Goal: Task Accomplishment & Management: Use online tool/utility

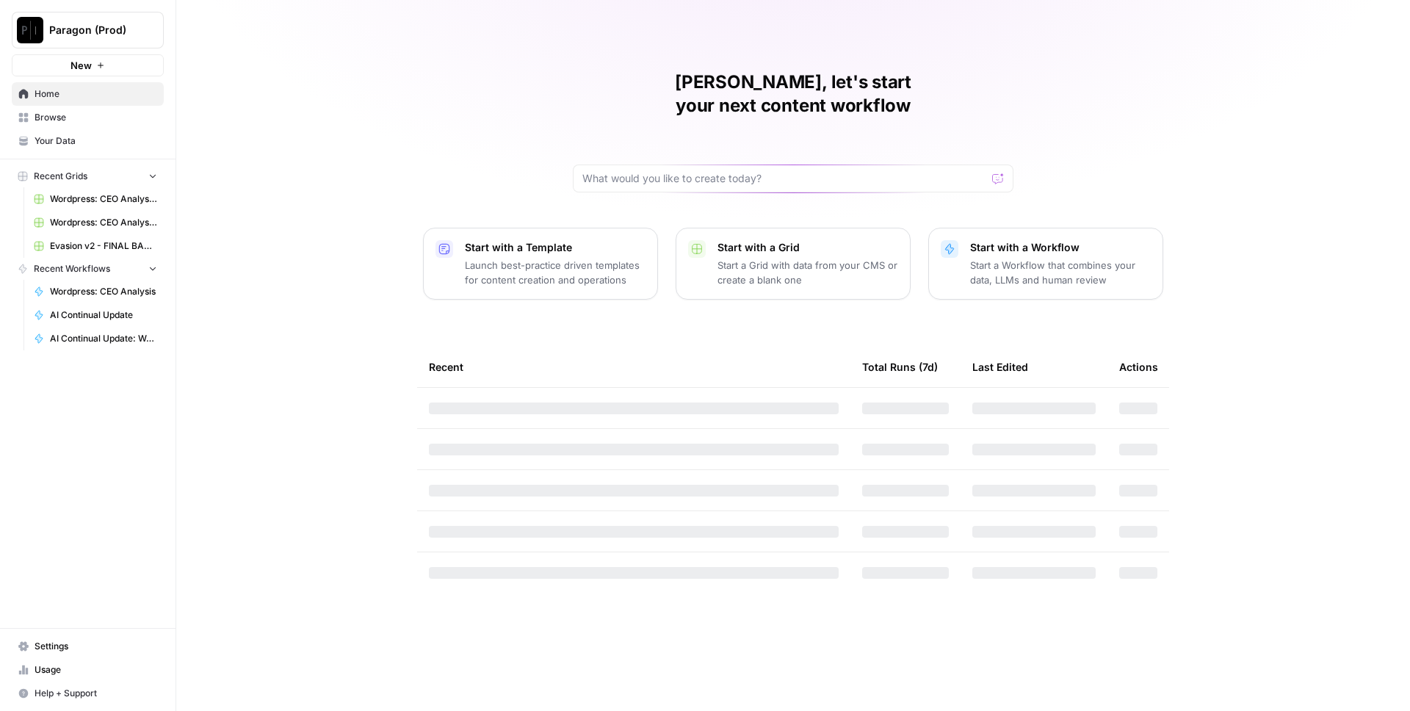
click at [67, 117] on span "Browse" at bounding box center [96, 117] width 123 height 13
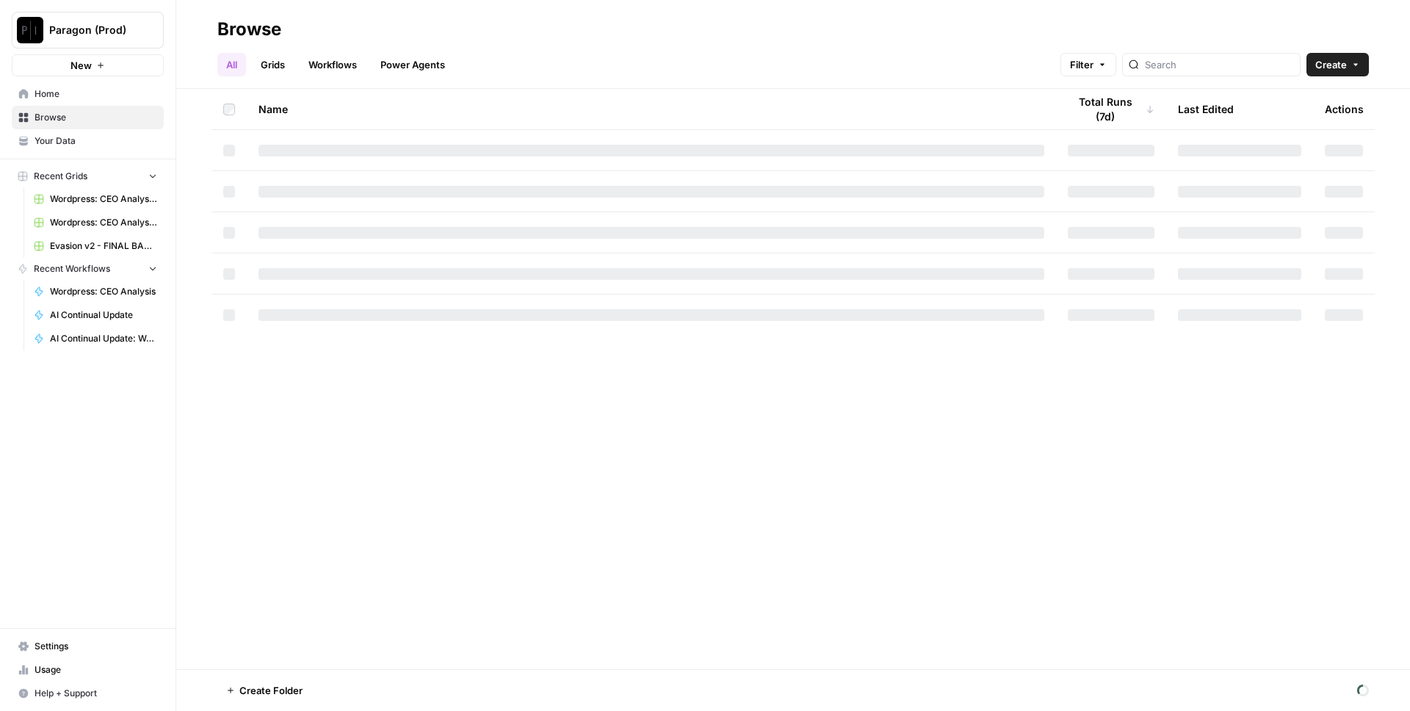
click at [311, 50] on div "All Grids Workflows Power Agents Filter Create" at bounding box center [792, 58] width 1151 height 35
click at [327, 59] on link "Workflows" at bounding box center [333, 64] width 66 height 23
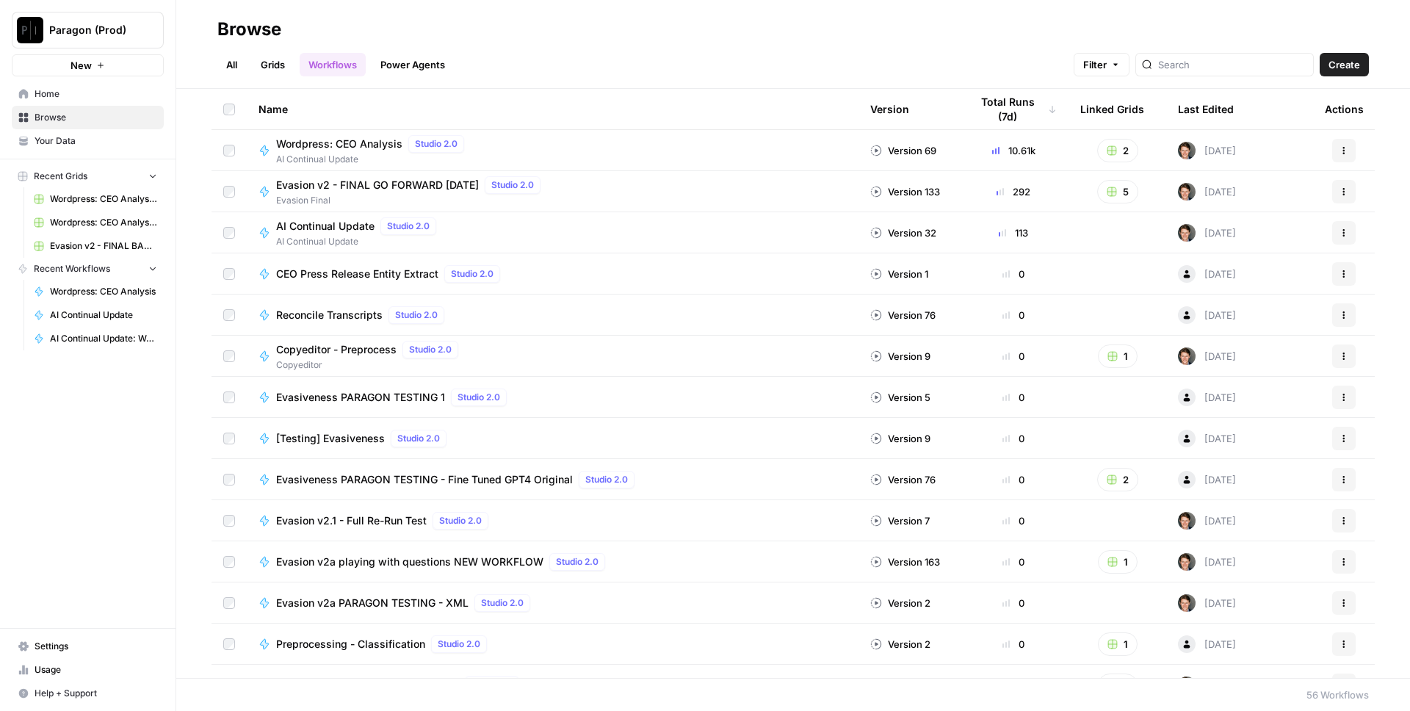
click at [368, 146] on span "Wordpress: CEO Analysis" at bounding box center [339, 144] width 126 height 15
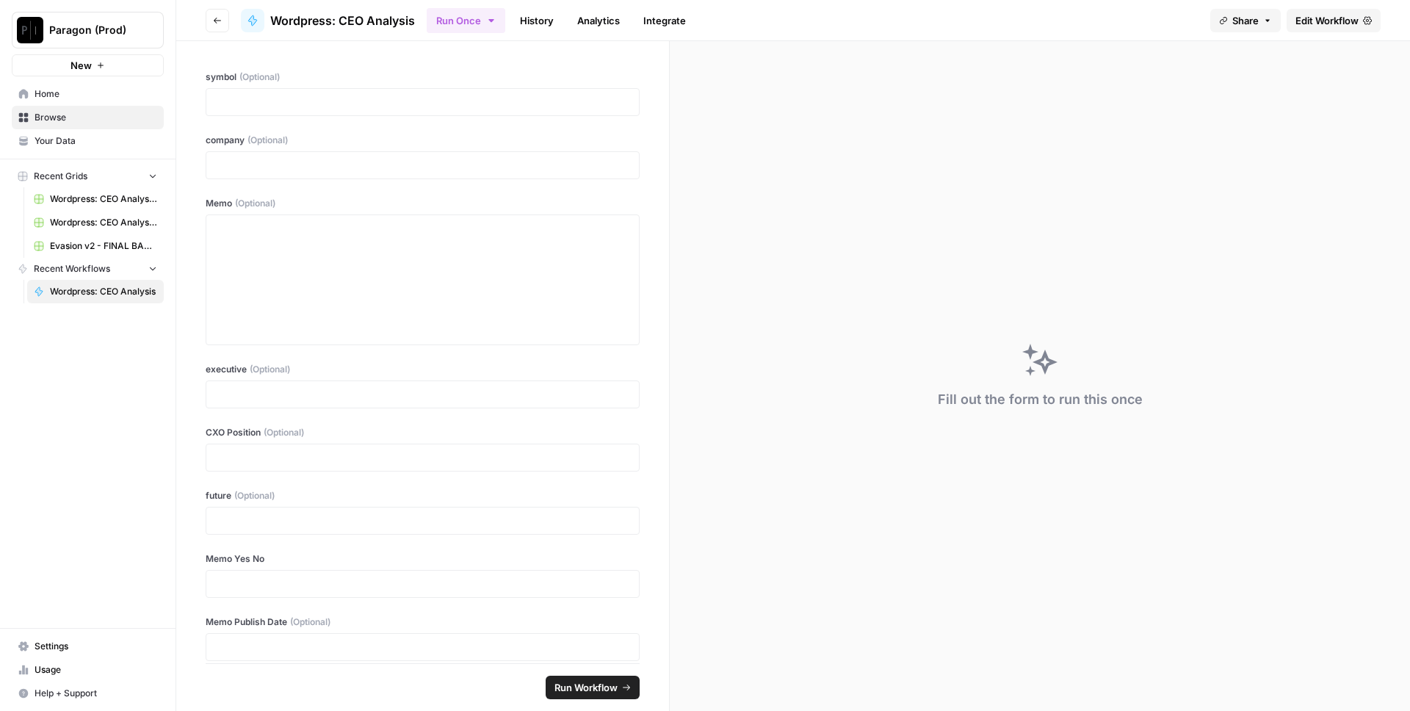
click at [1326, 18] on span "Edit Workflow" at bounding box center [1326, 20] width 63 height 15
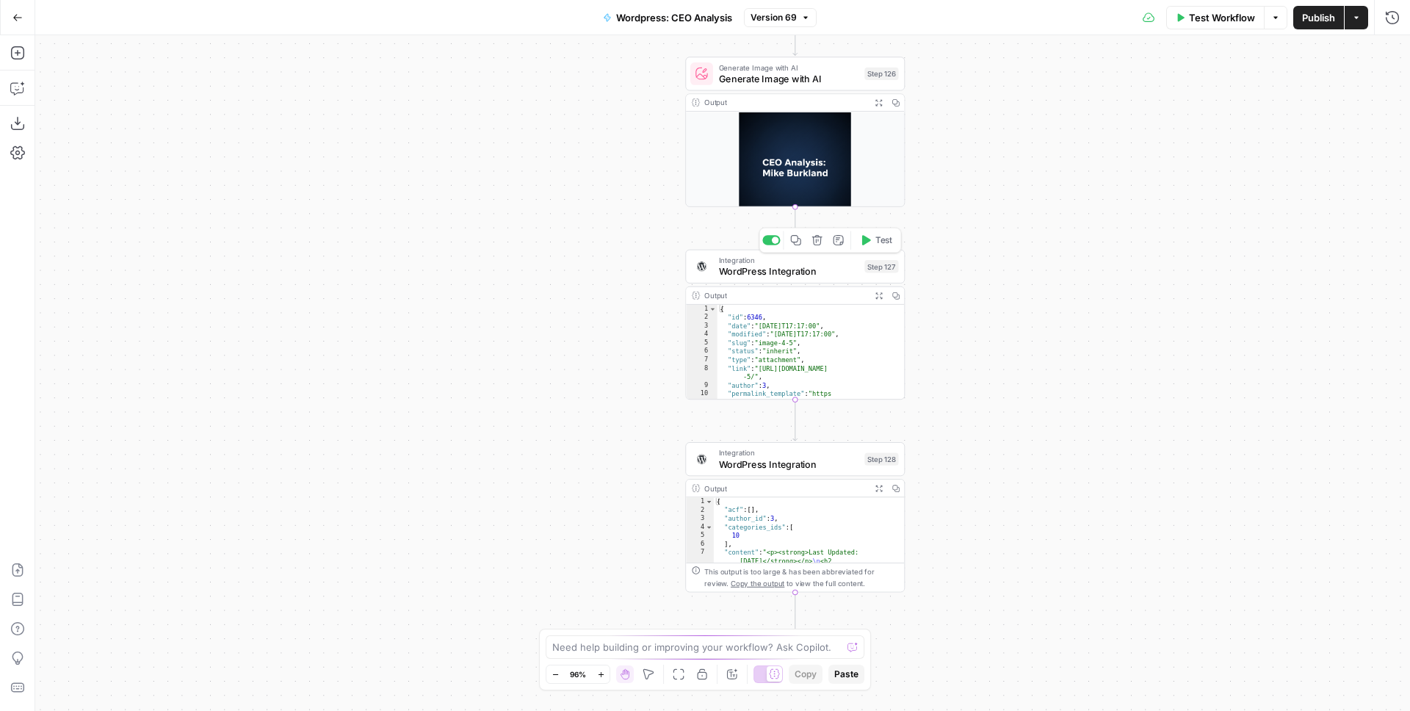
click at [795, 272] on span "WordPress Integration" at bounding box center [789, 271] width 140 height 14
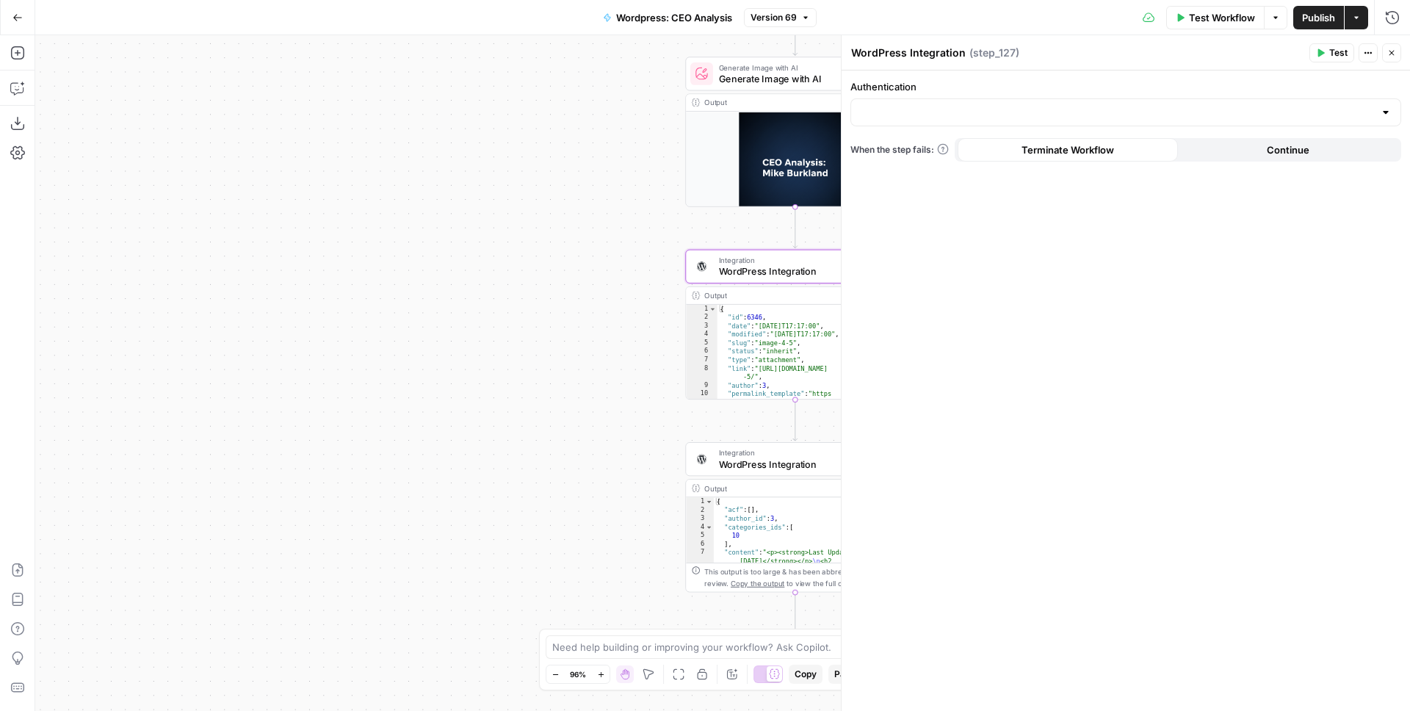
type input "WordPress 1"
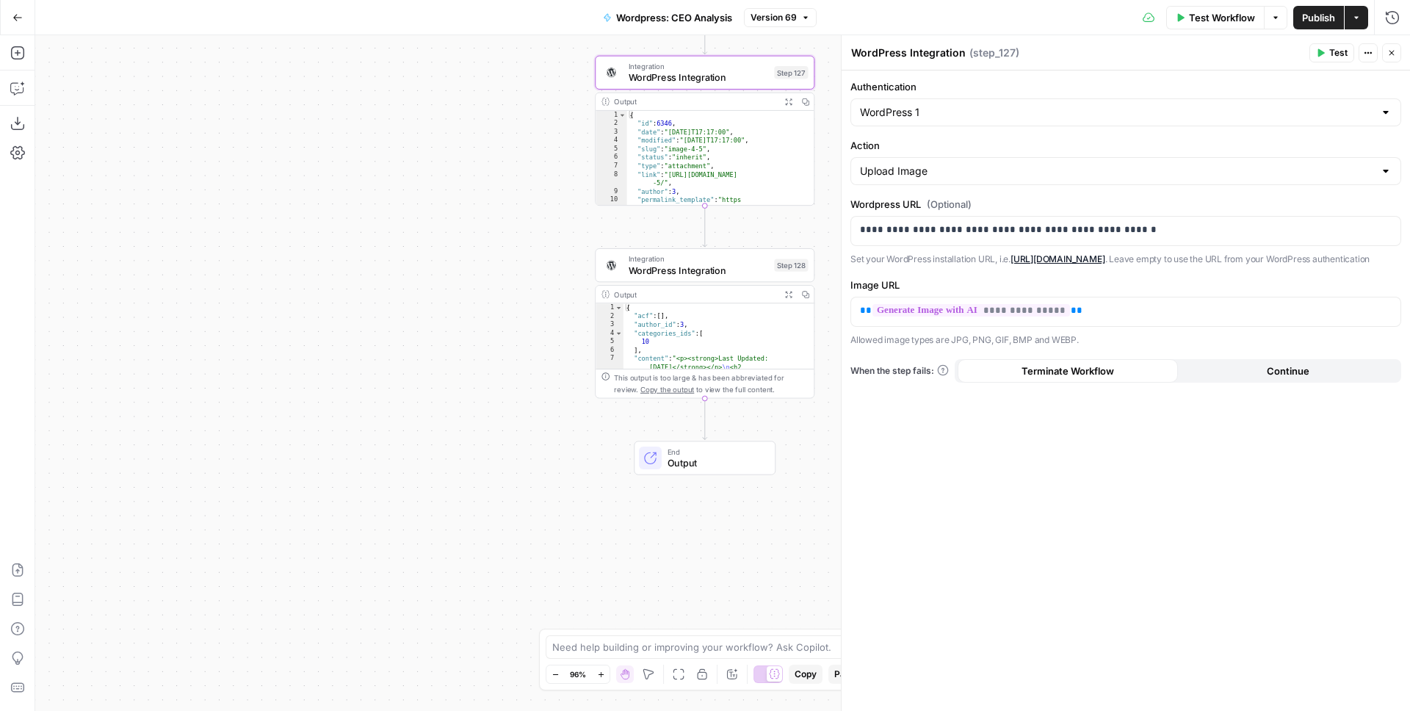
drag, startPoint x: 579, startPoint y: 378, endPoint x: 489, endPoint y: 184, distance: 213.8
click at [489, 184] on div "Workflow Set Inputs Inputs Run Code · Python Work History Step 142 Output Expan…" at bounding box center [722, 373] width 1375 height 676
click at [902, 112] on input "Authentication" at bounding box center [1117, 112] width 514 height 15
type input "WordPress 1"
click at [1027, 76] on div "**********" at bounding box center [1125, 390] width 568 height 640
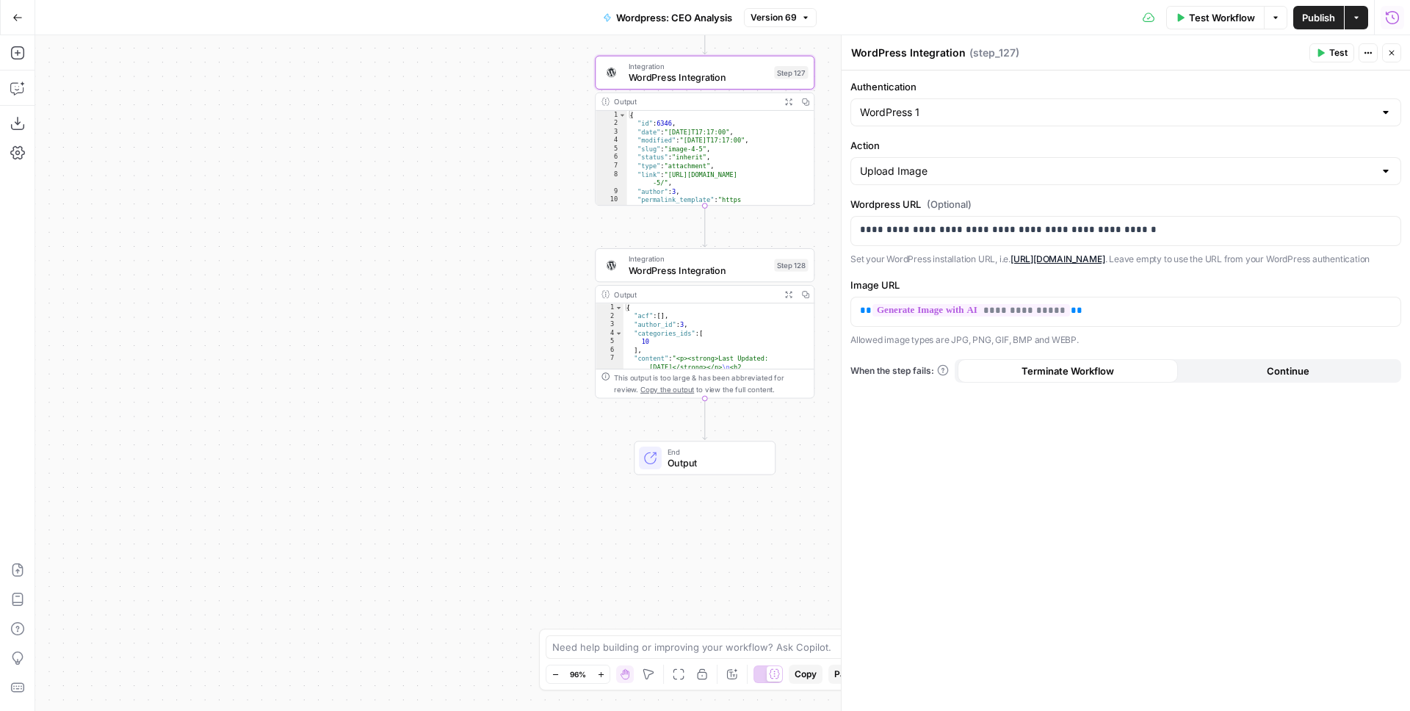
click at [1390, 10] on icon "button" at bounding box center [1392, 17] width 15 height 15
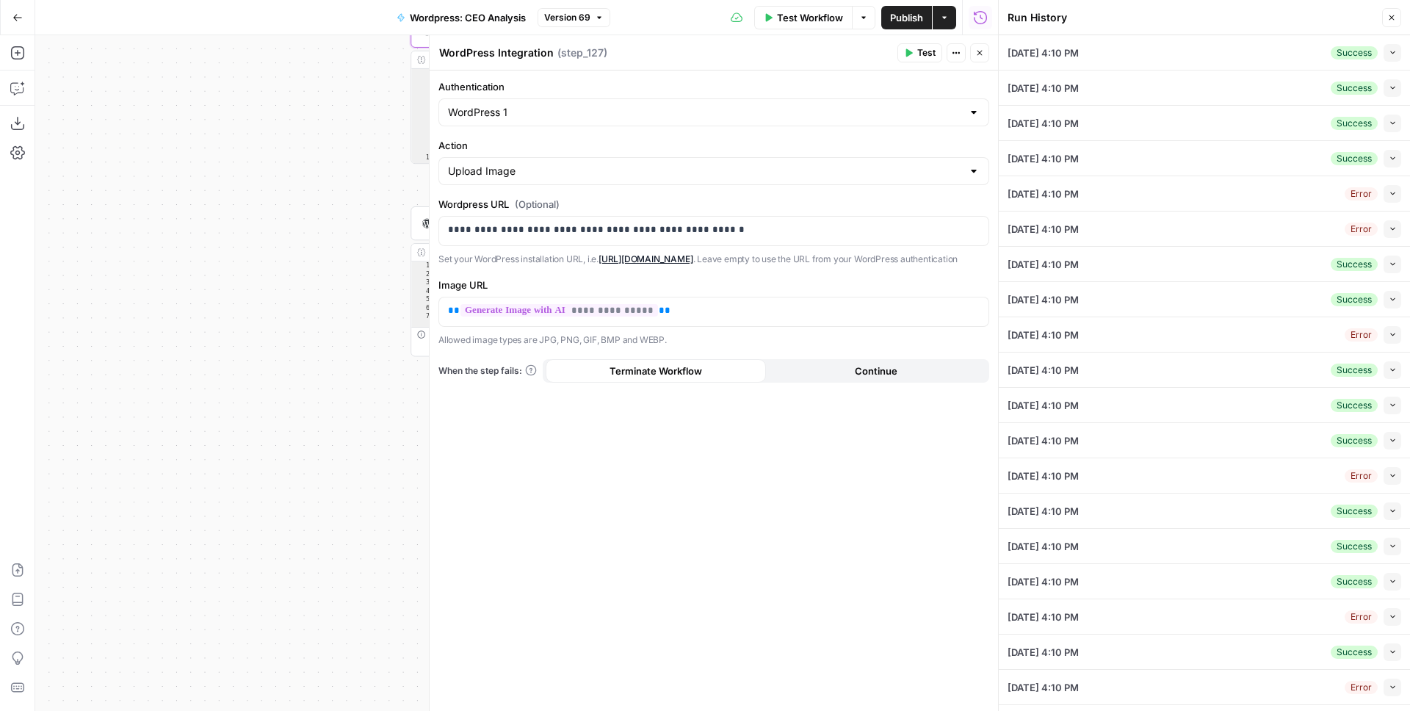
drag, startPoint x: 373, startPoint y: 205, endPoint x: 189, endPoint y: 163, distance: 189.0
click at [189, 163] on div "Workflow Set Inputs Inputs Run Code · Python Work History Step 142 Output Expan…" at bounding box center [516, 373] width 963 height 676
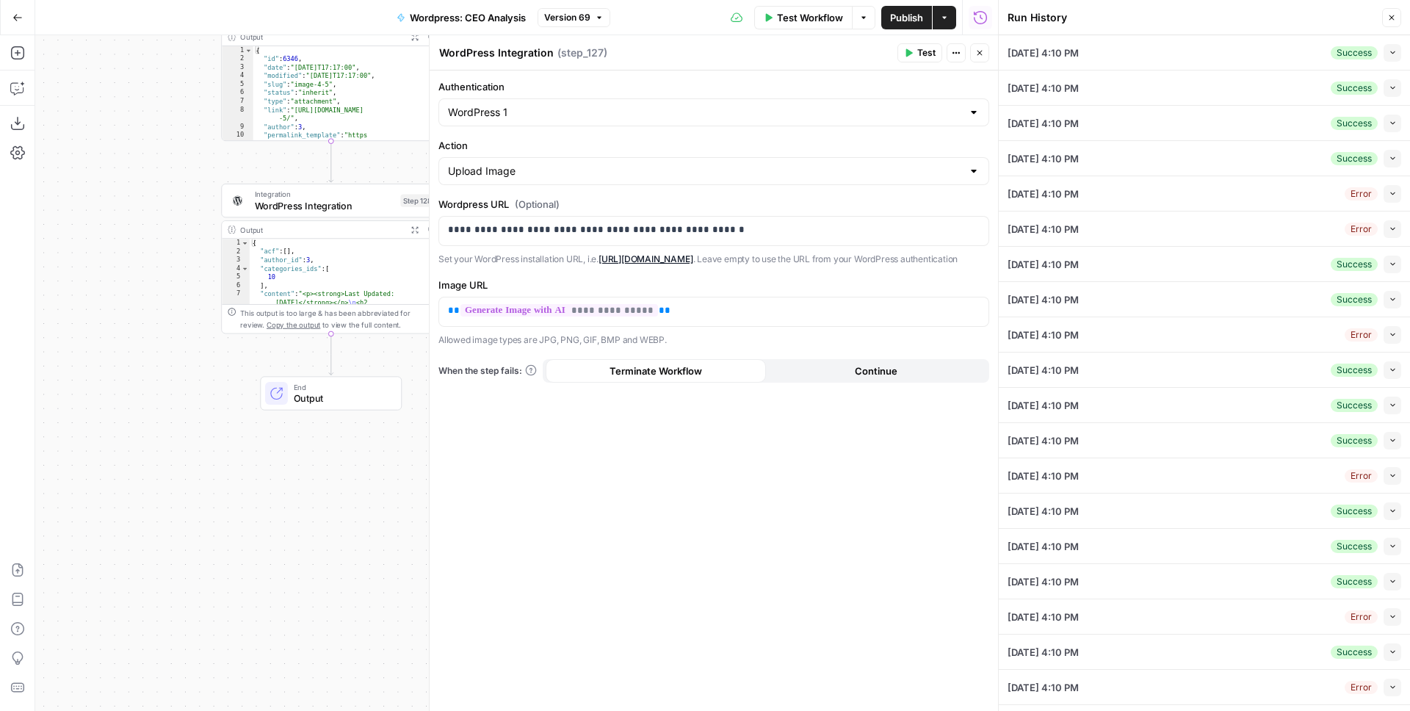
drag, startPoint x: 230, startPoint y: 156, endPoint x: 73, endPoint y: 140, distance: 157.9
click at [73, 140] on div "Workflow Set Inputs Inputs Run Code · Python Work History Step 142 Output Expan…" at bounding box center [516, 373] width 963 height 676
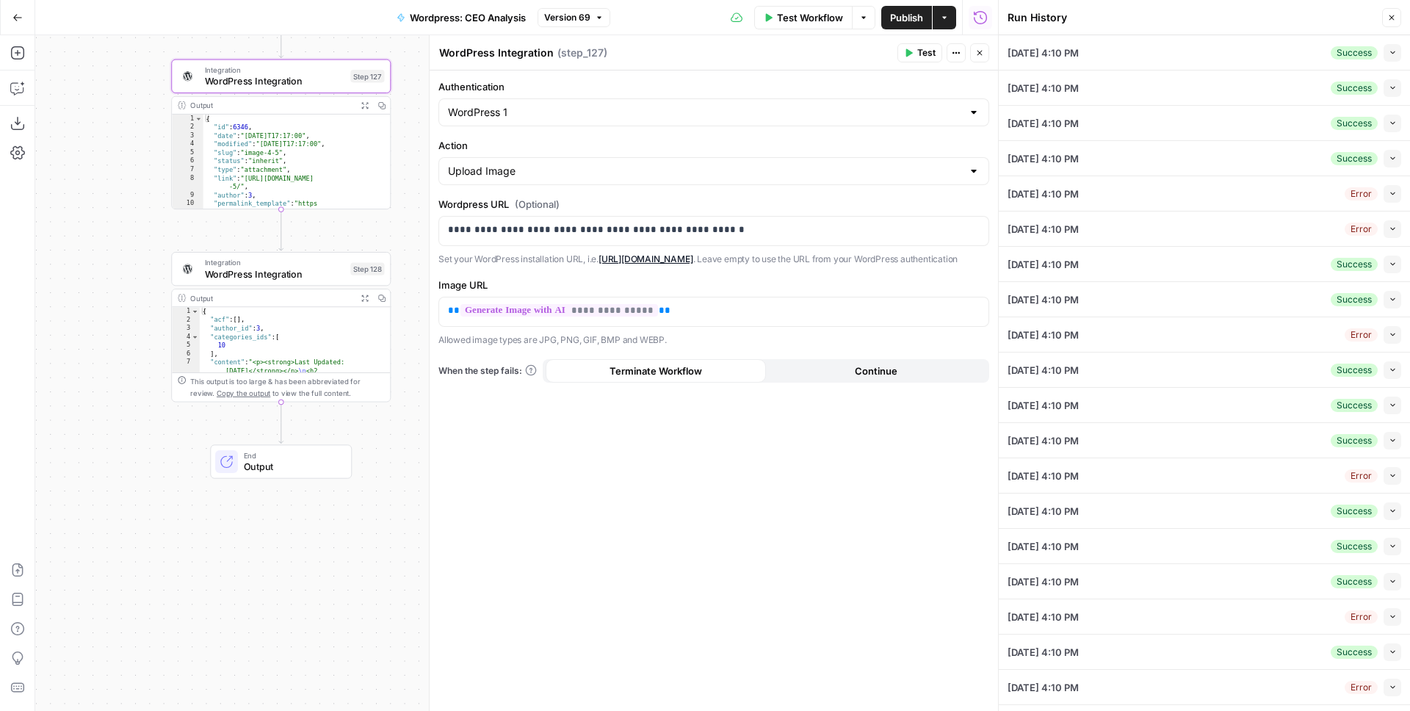
drag, startPoint x: 112, startPoint y: 225, endPoint x: 73, endPoint y: 231, distance: 40.1
click at [73, 231] on div "Workflow Set Inputs Inputs Run Code · Python Work History Step 142 Output Expan…" at bounding box center [516, 373] width 963 height 676
click at [1383, 196] on button "Collapse" at bounding box center [1392, 194] width 18 height 18
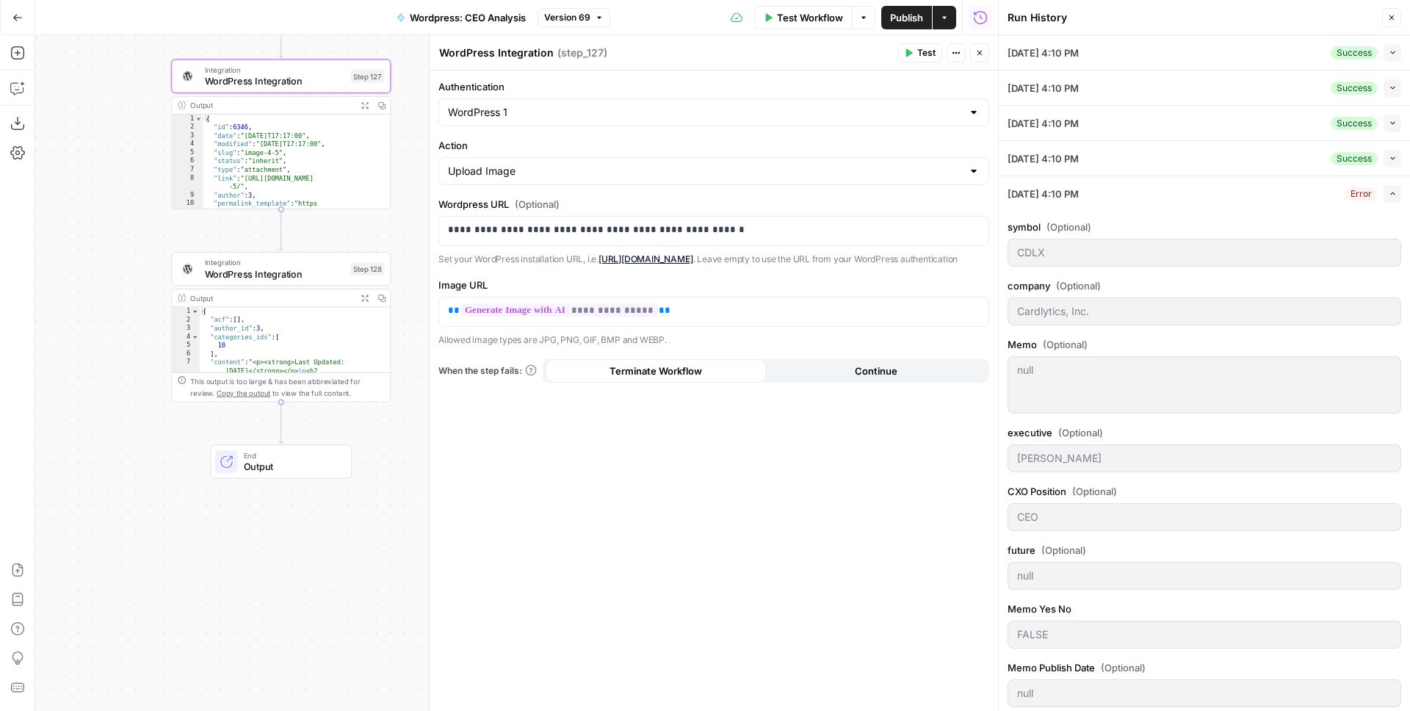
scroll to position [365, 0]
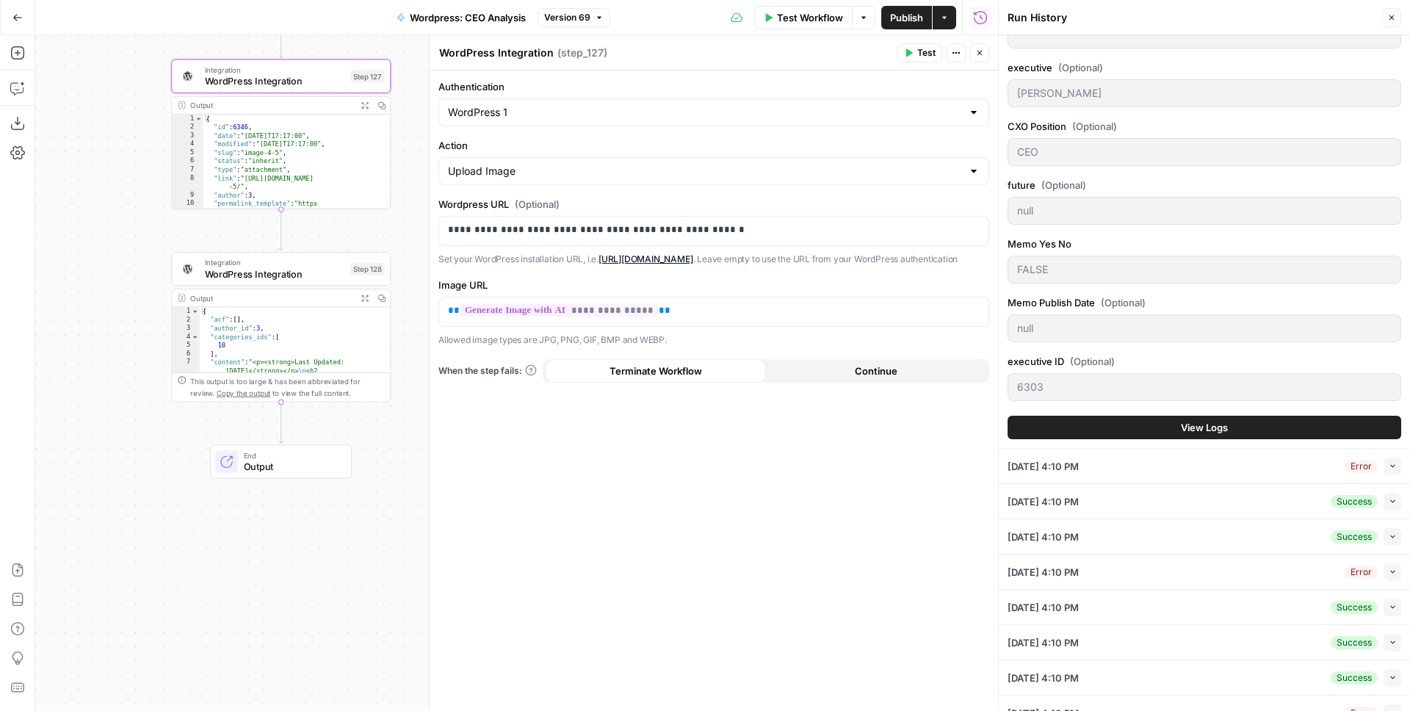
click at [1209, 434] on span "View Logs" at bounding box center [1204, 427] width 47 height 15
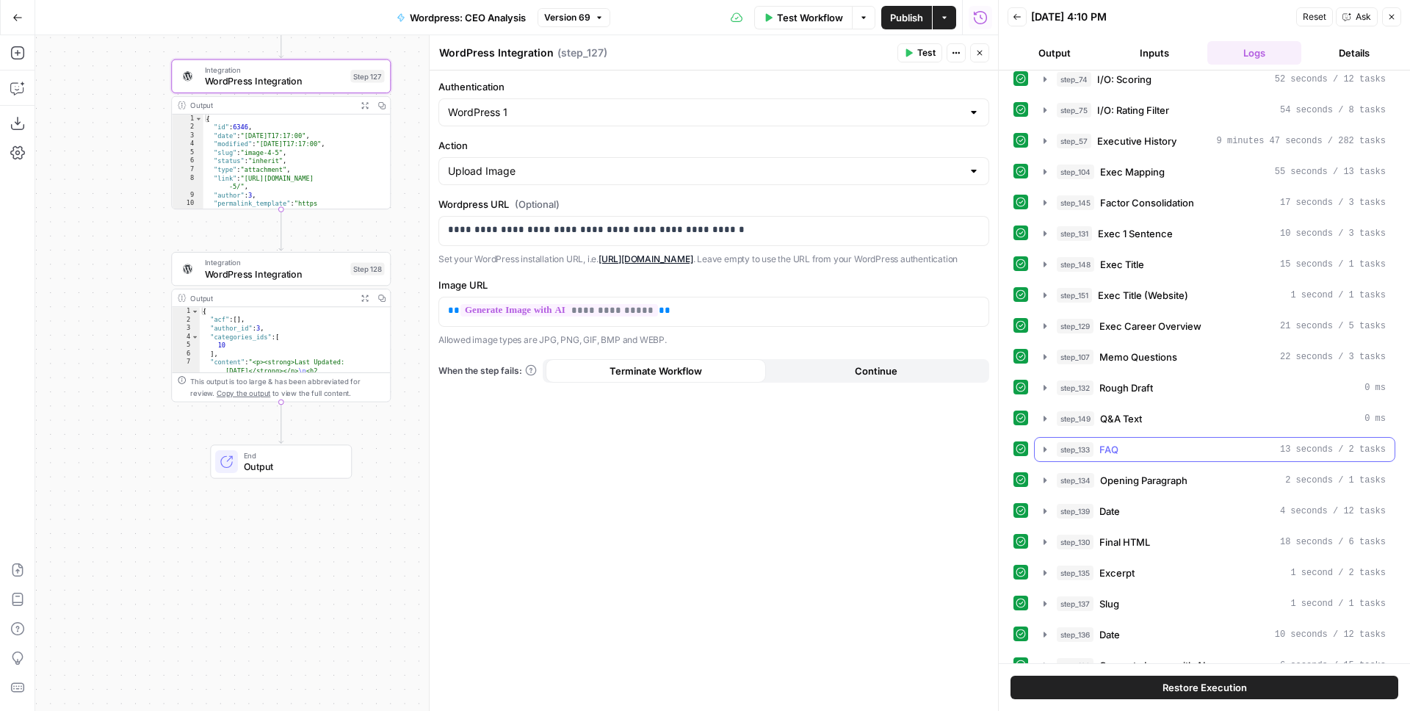
scroll to position [438, 0]
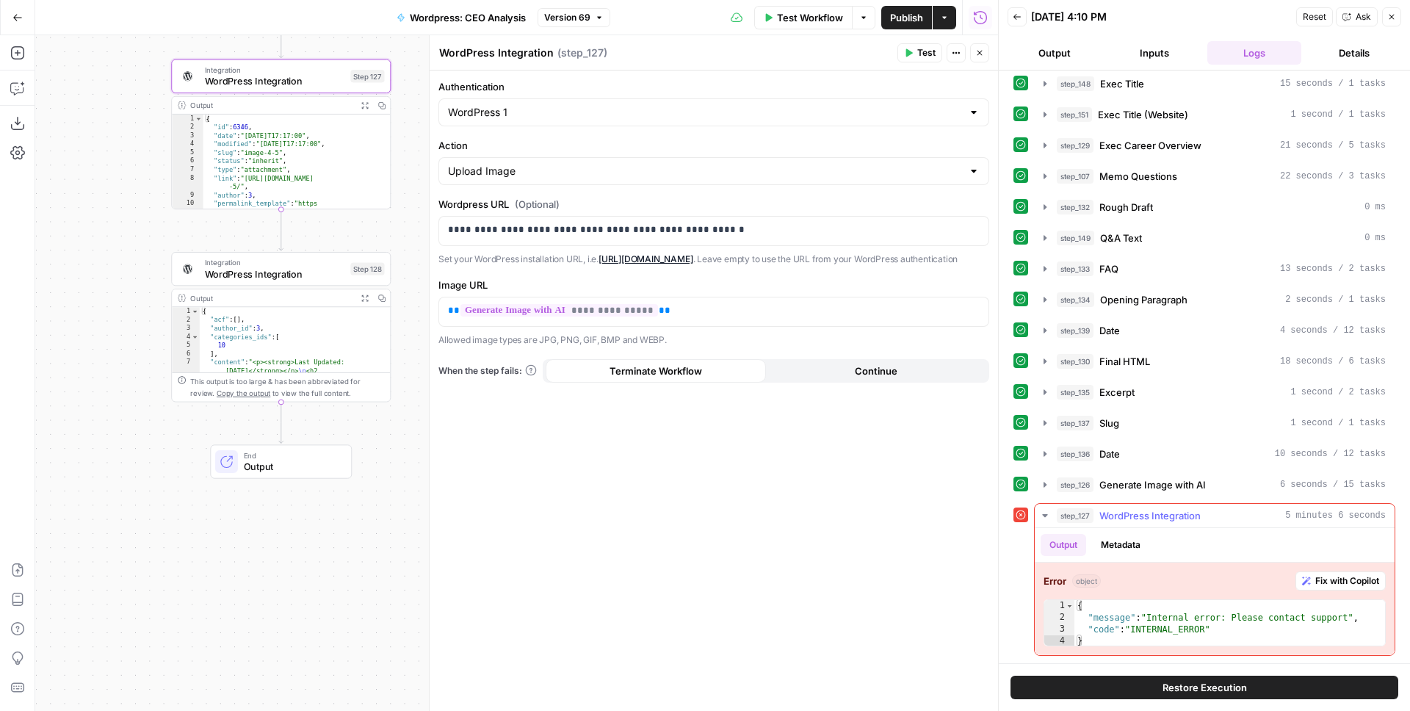
click at [1142, 546] on button "Metadata" at bounding box center [1120, 545] width 57 height 22
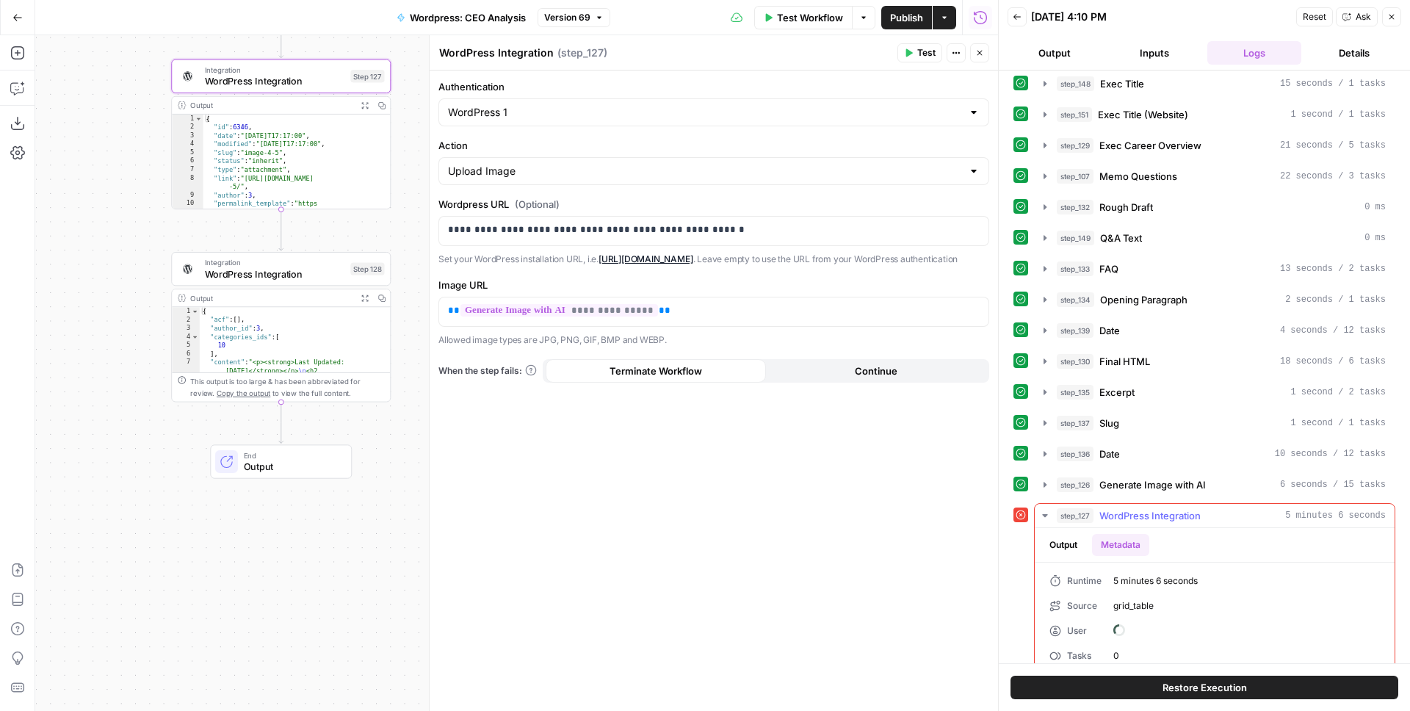
click at [1055, 543] on button "Output" at bounding box center [1063, 545] width 46 height 22
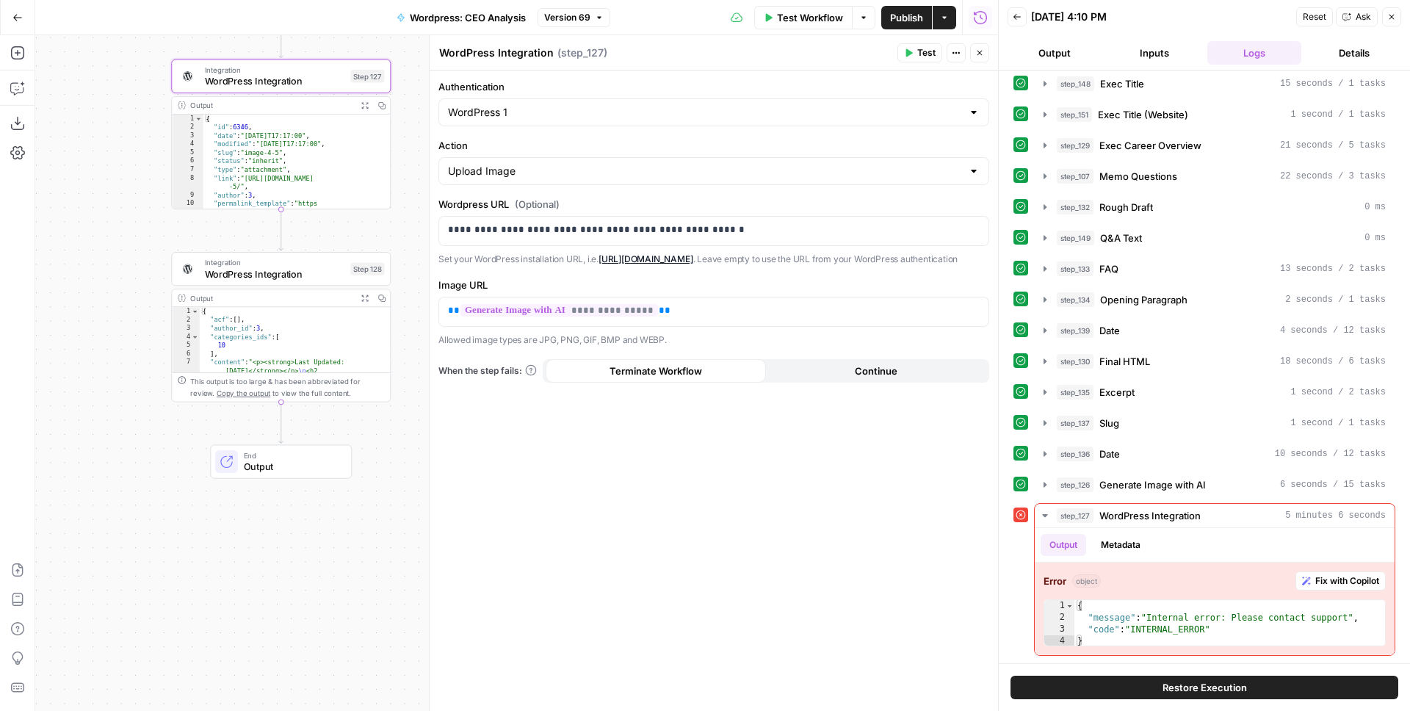
click at [1146, 62] on button "Inputs" at bounding box center [1154, 52] width 94 height 23
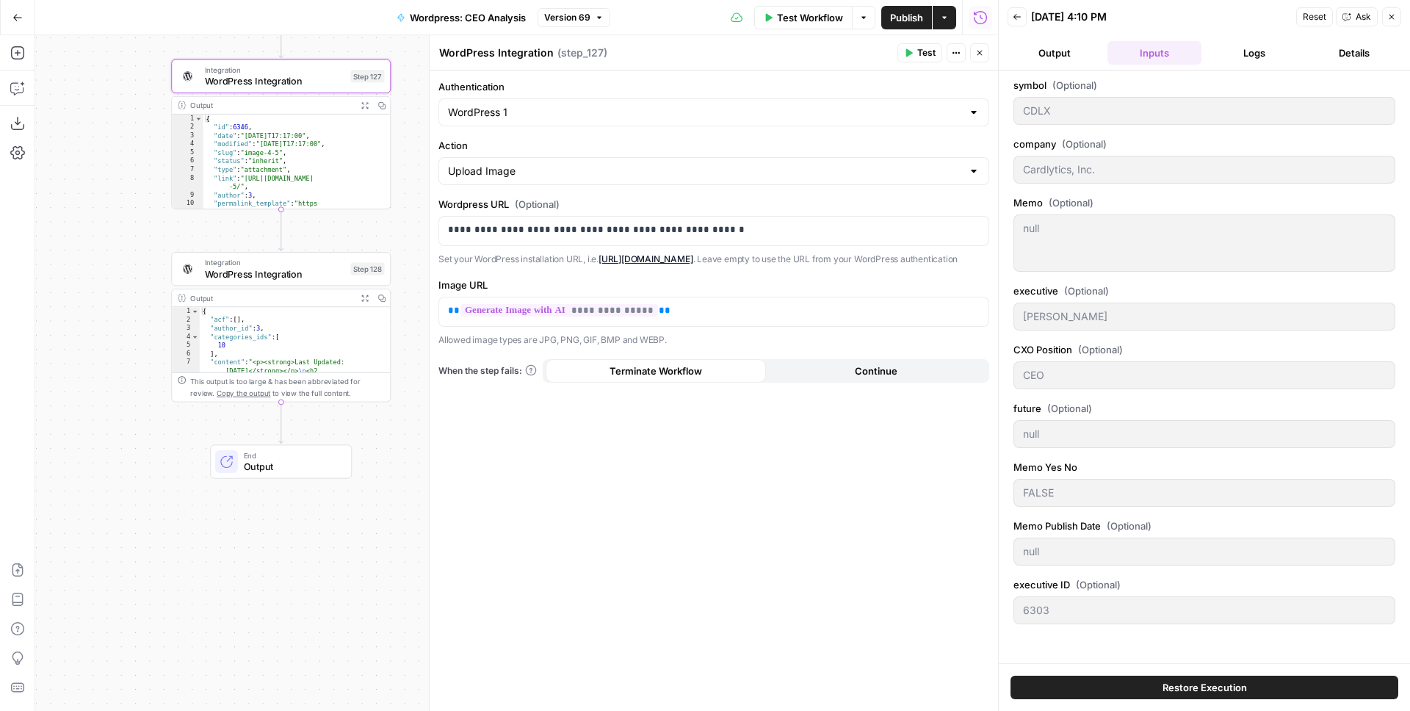
scroll to position [0, 0]
click at [1064, 44] on button "Output" at bounding box center [1054, 52] width 94 height 23
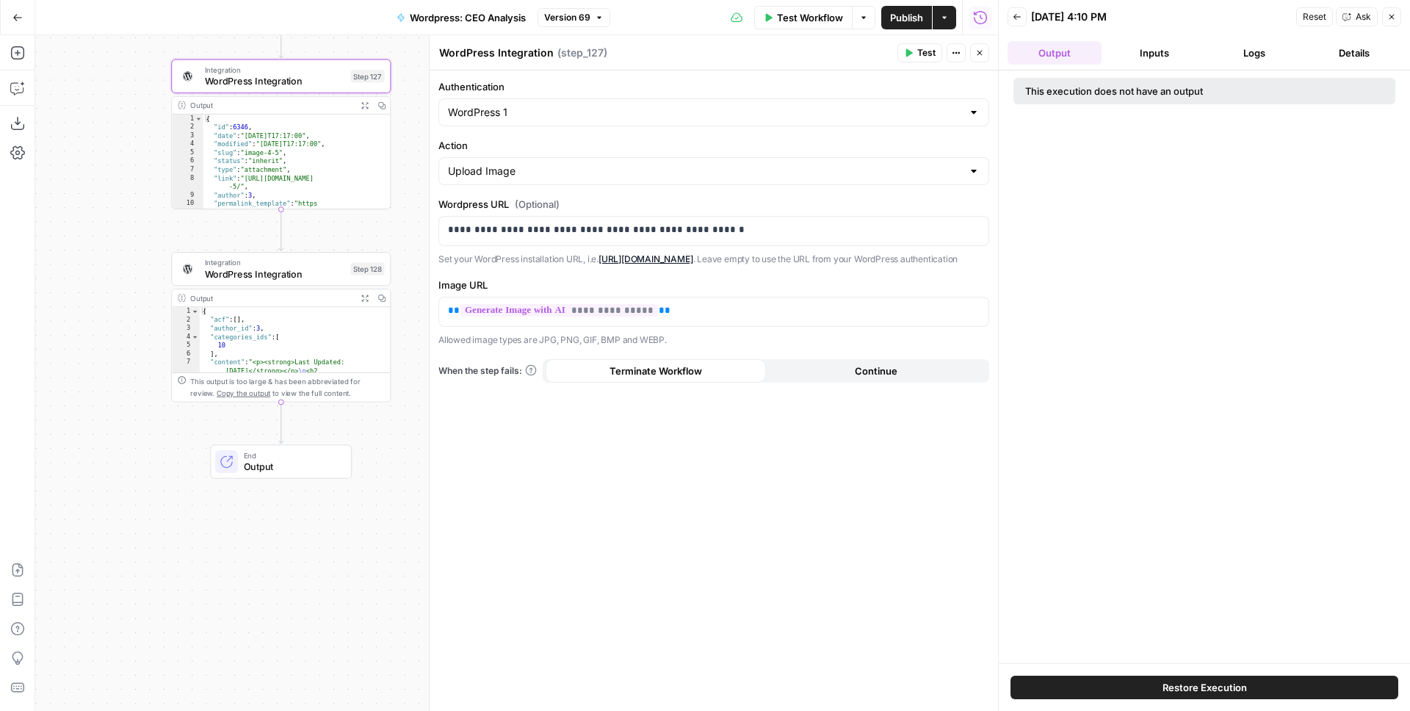
click at [1387, 21] on button "Close" at bounding box center [1391, 16] width 19 height 19
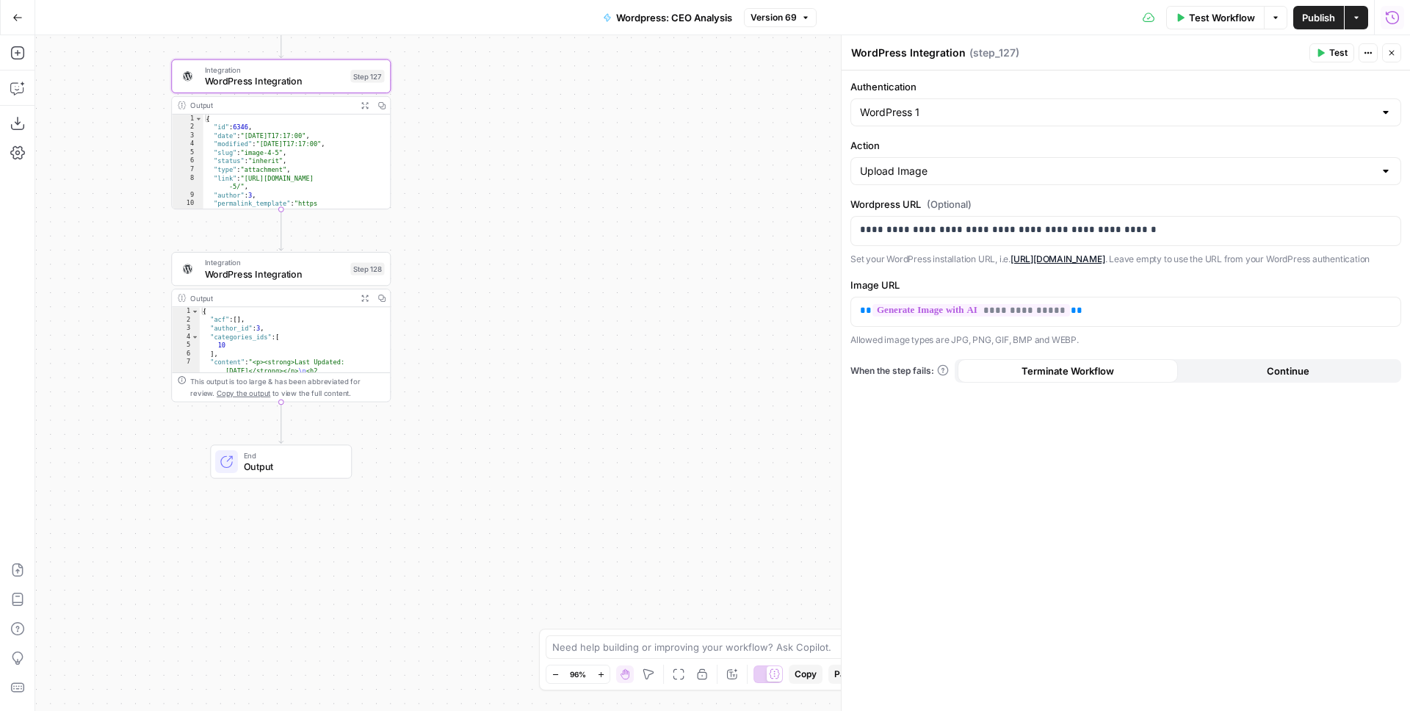
click at [1394, 18] on icon "button" at bounding box center [1392, 17] width 15 height 15
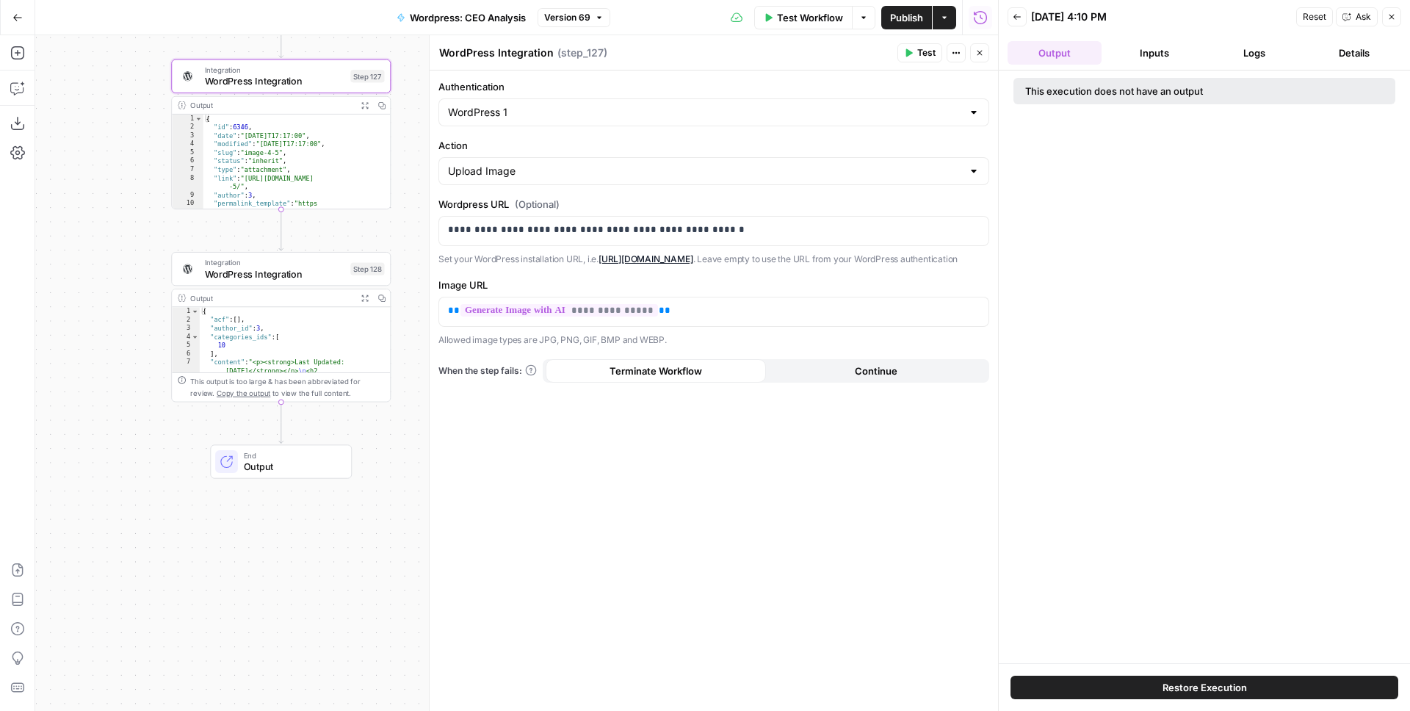
click at [1021, 17] on span "Back" at bounding box center [1021, 17] width 1 height 1
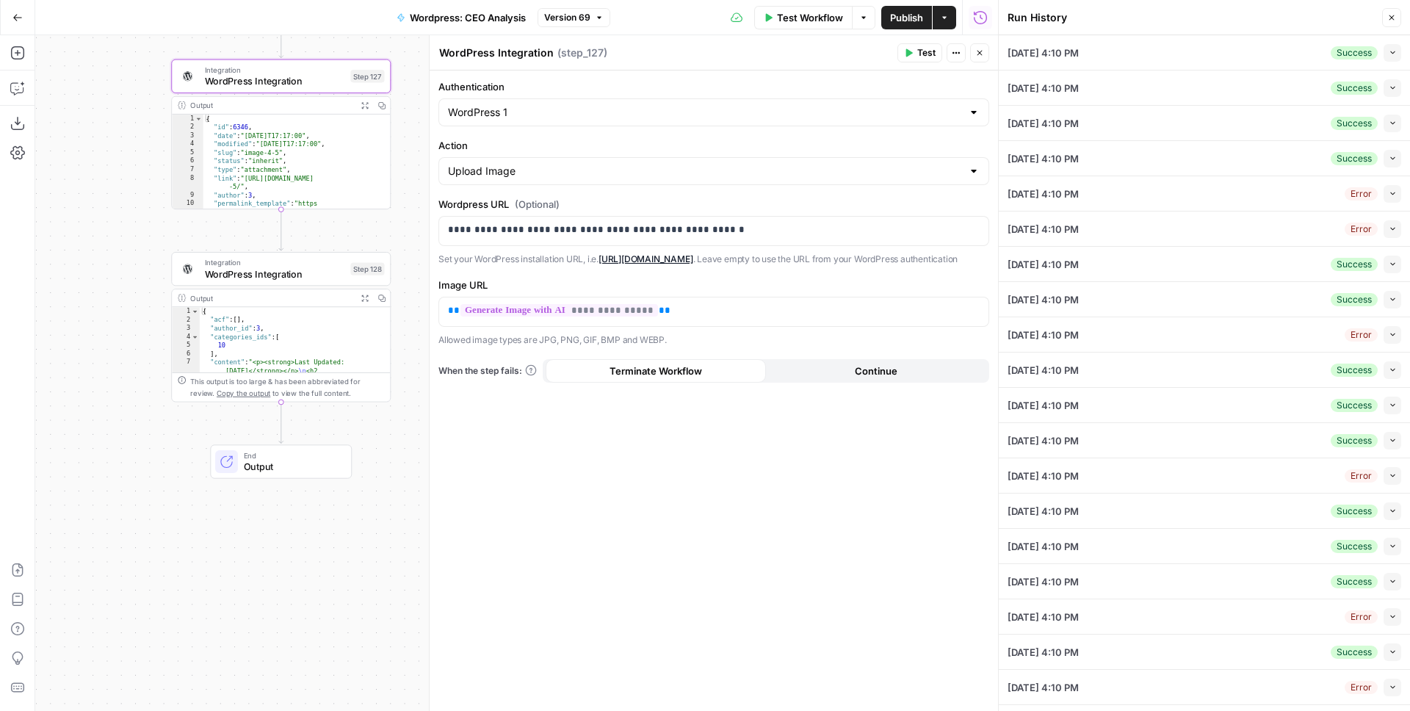
click at [1388, 228] on icon "button" at bounding box center [1392, 229] width 8 height 8
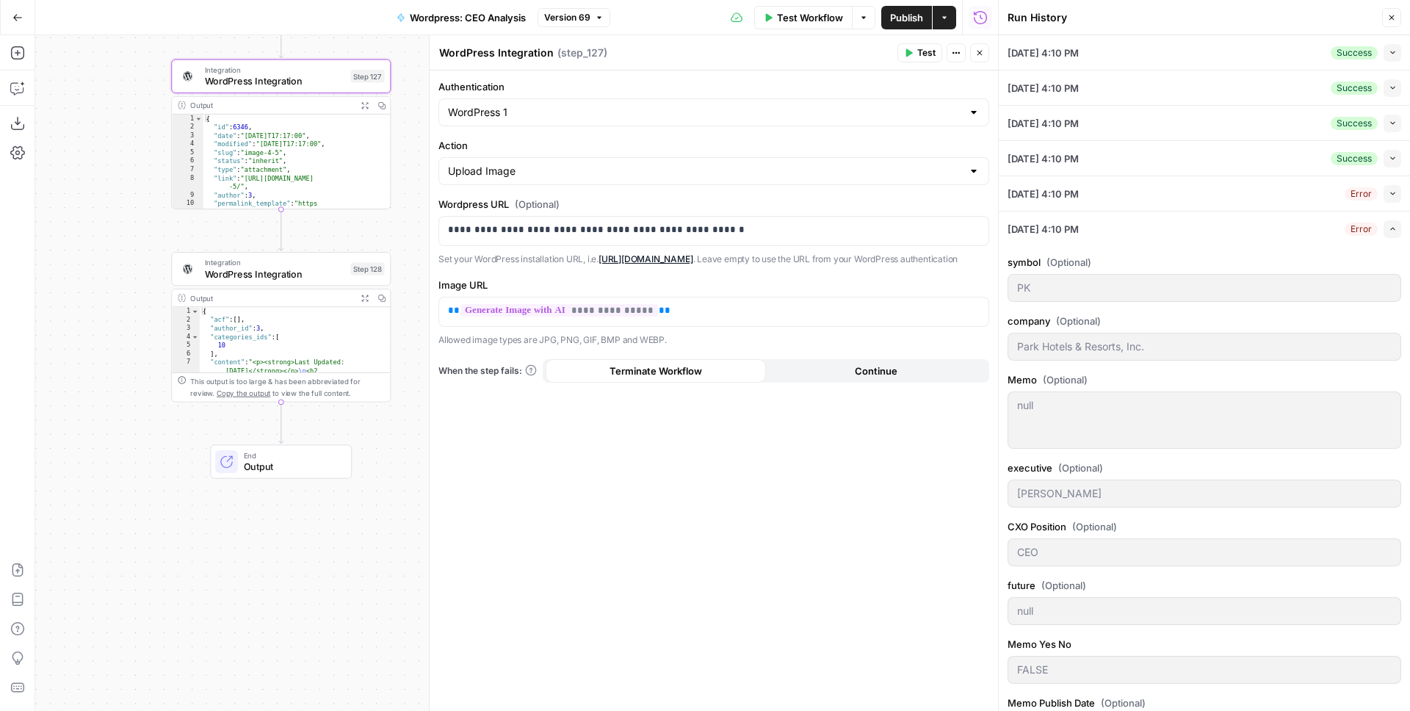
scroll to position [631, 0]
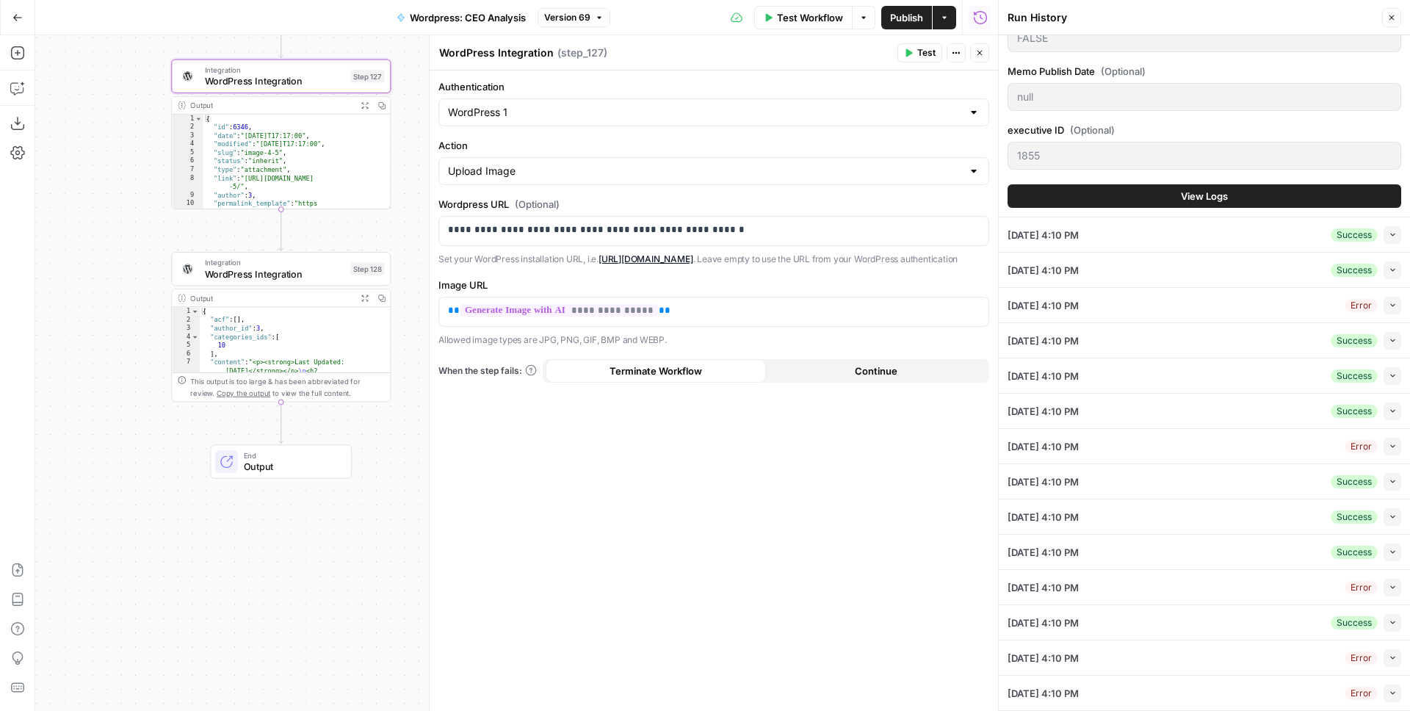
click at [1196, 193] on span "View Logs" at bounding box center [1204, 196] width 47 height 15
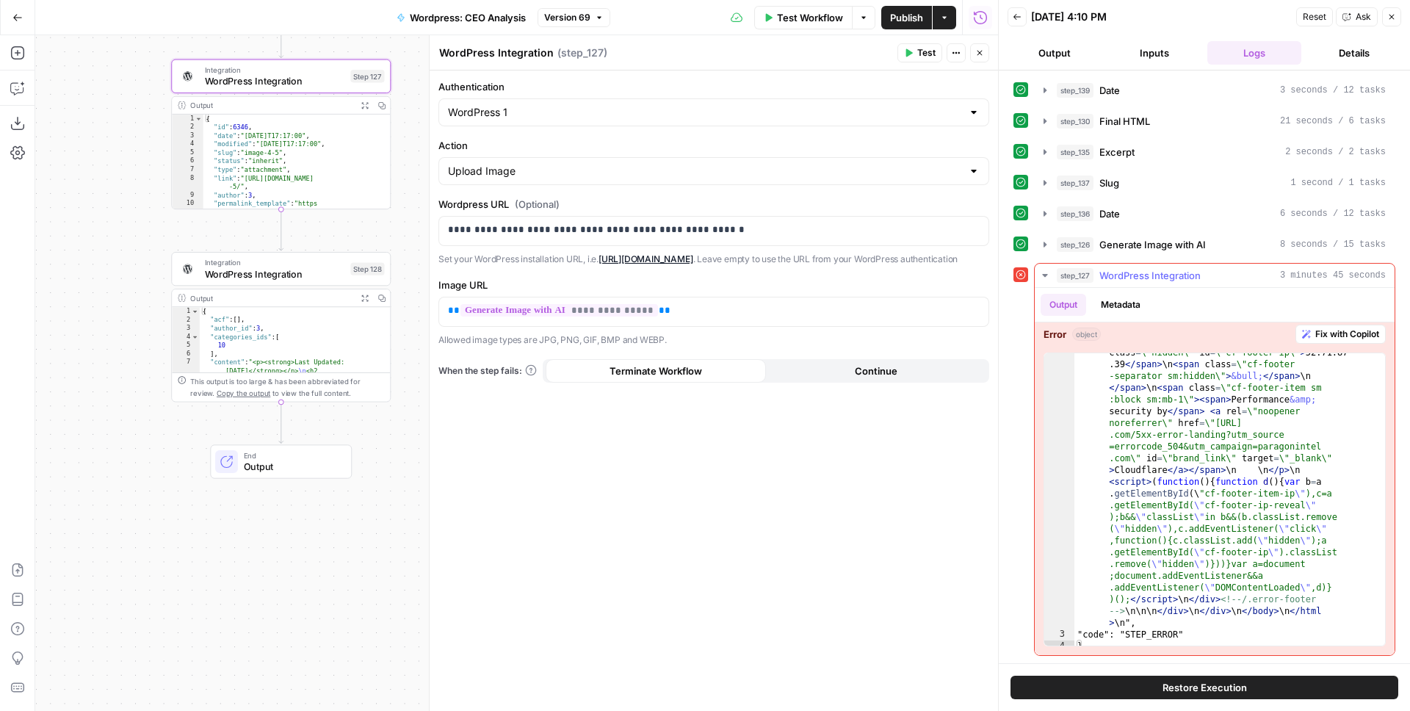
scroll to position [1452, 0]
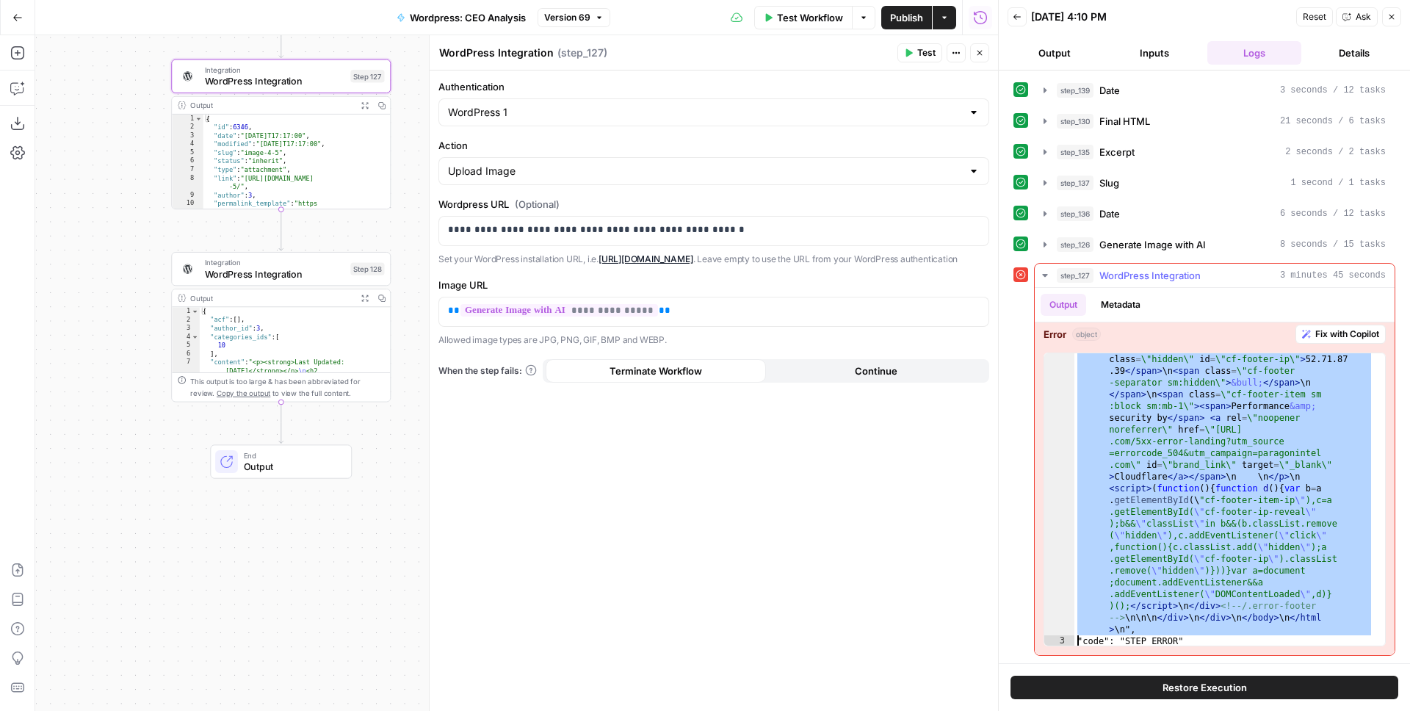
click at [988, 50] on button "Close" at bounding box center [979, 52] width 19 height 19
